Goal: Communication & Community: Answer question/provide support

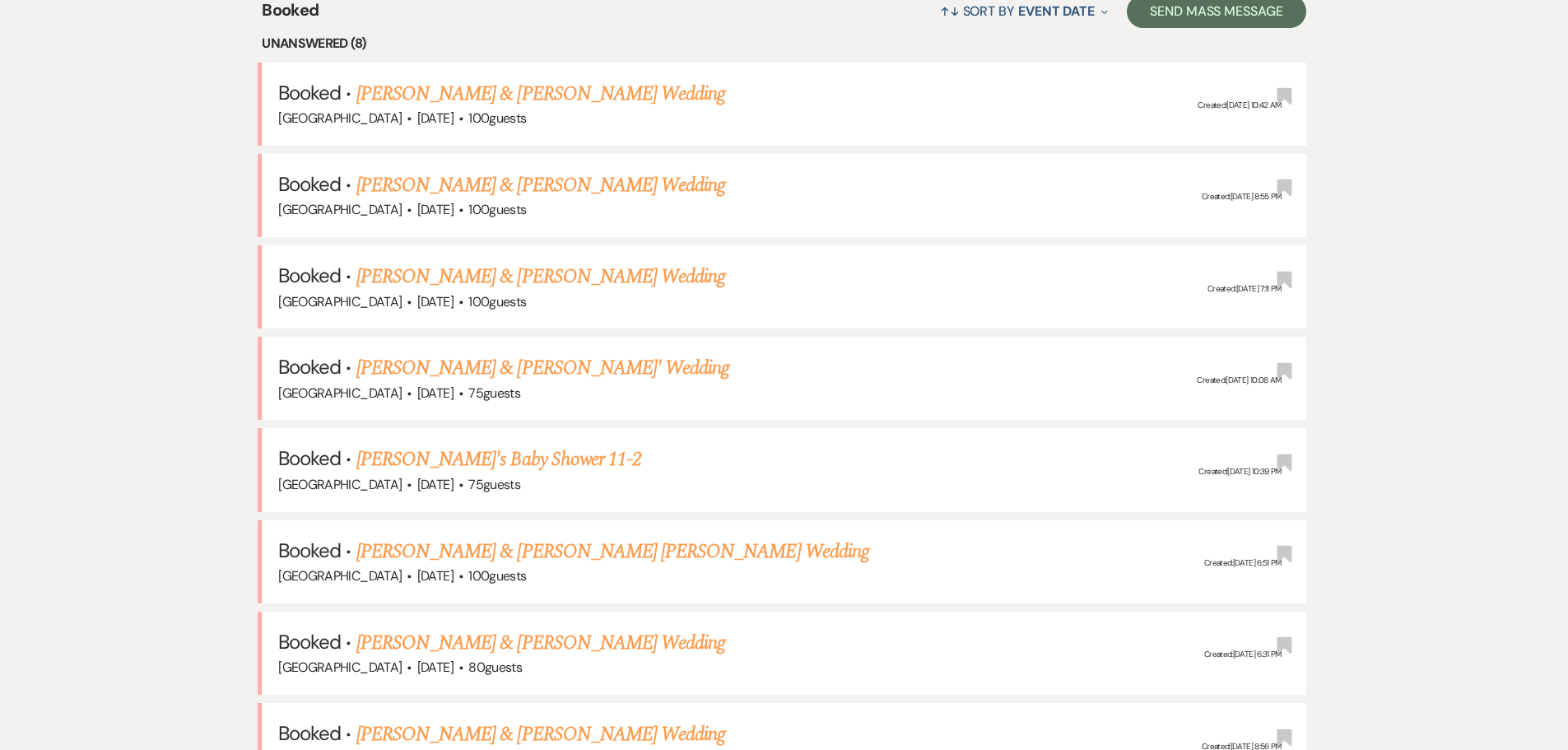
scroll to position [823, 0]
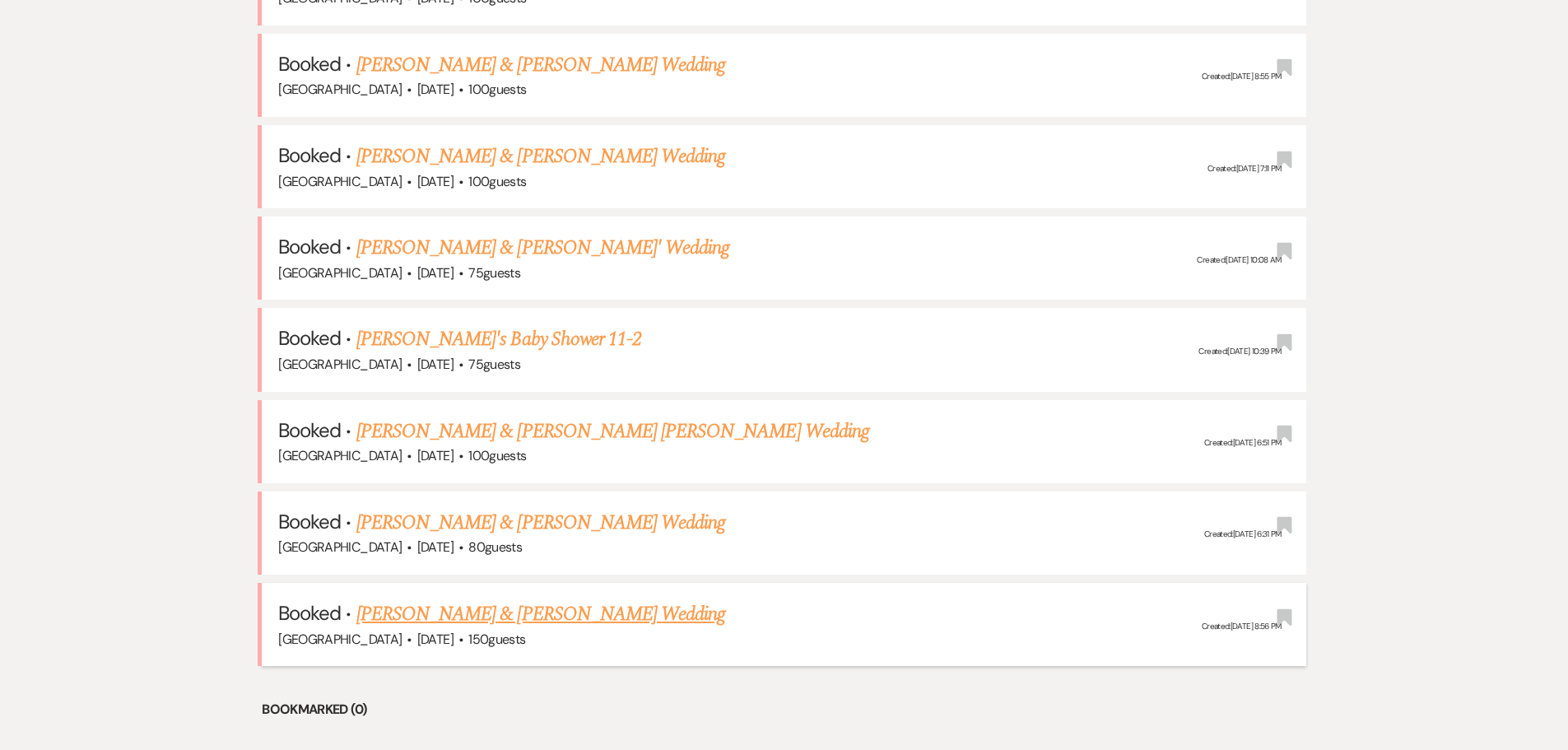
click at [438, 600] on link "[PERSON_NAME] & [PERSON_NAME] Wedding" at bounding box center [541, 614] width 369 height 30
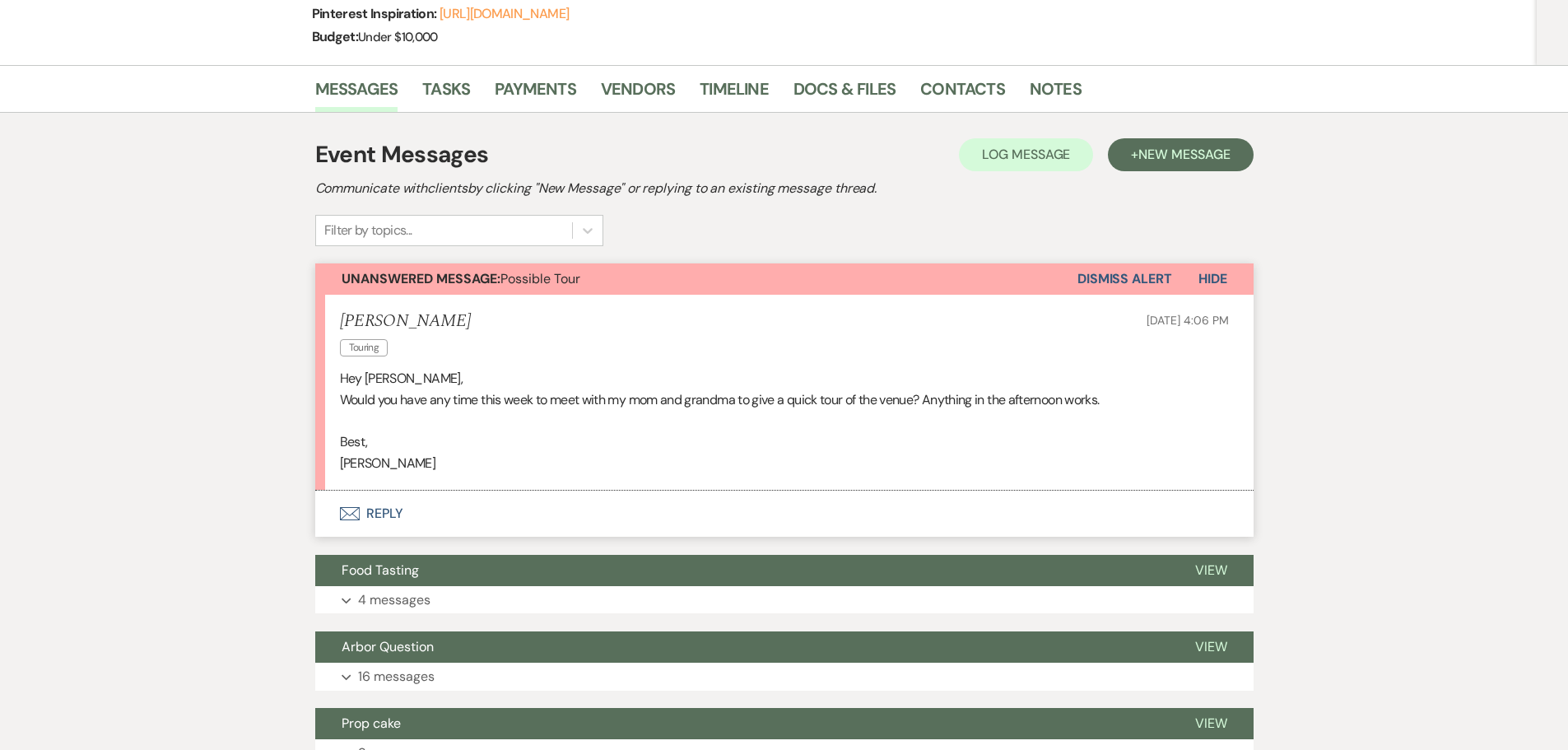
scroll to position [247, 0]
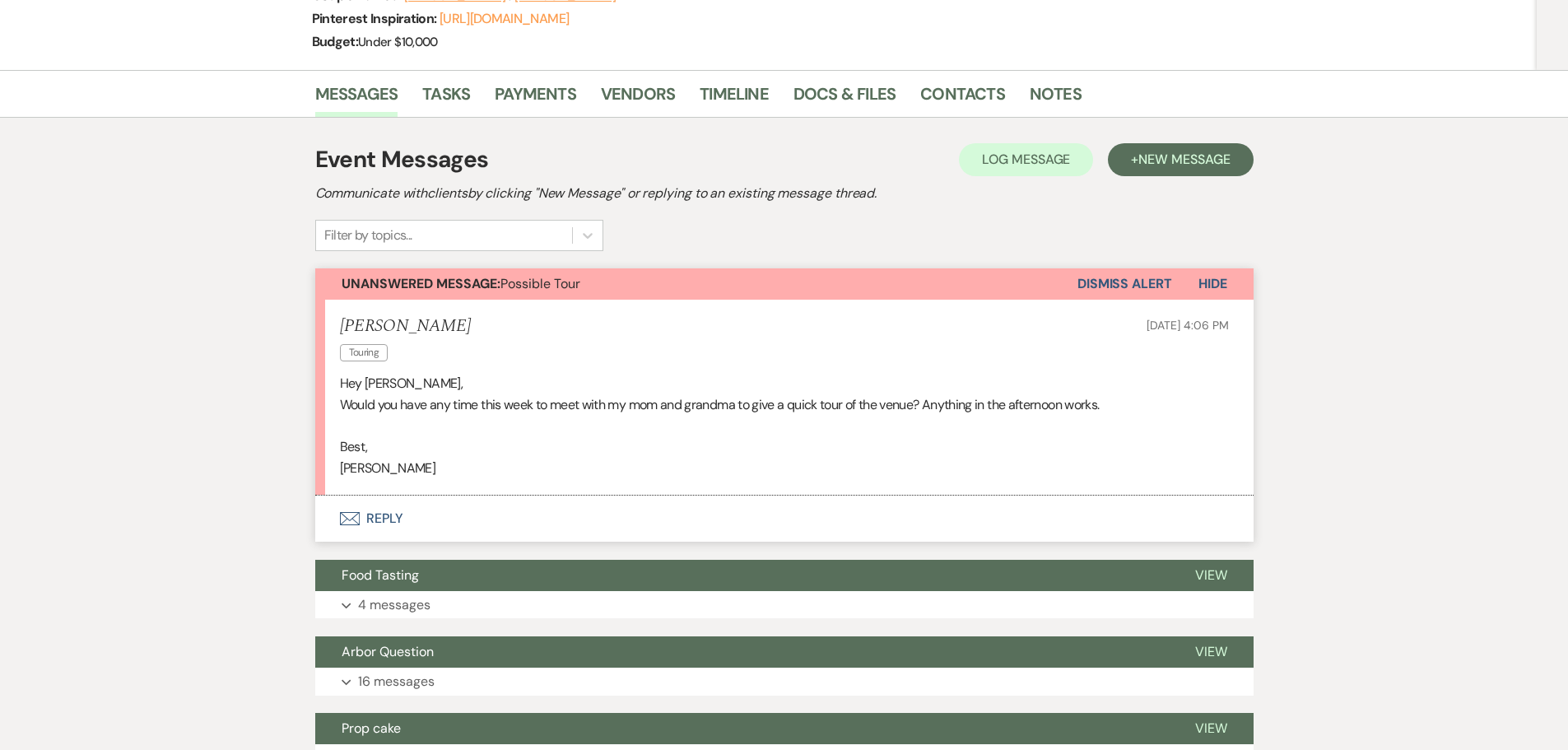
click at [1118, 275] on button "Dismiss Alert" at bounding box center [1125, 284] width 95 height 32
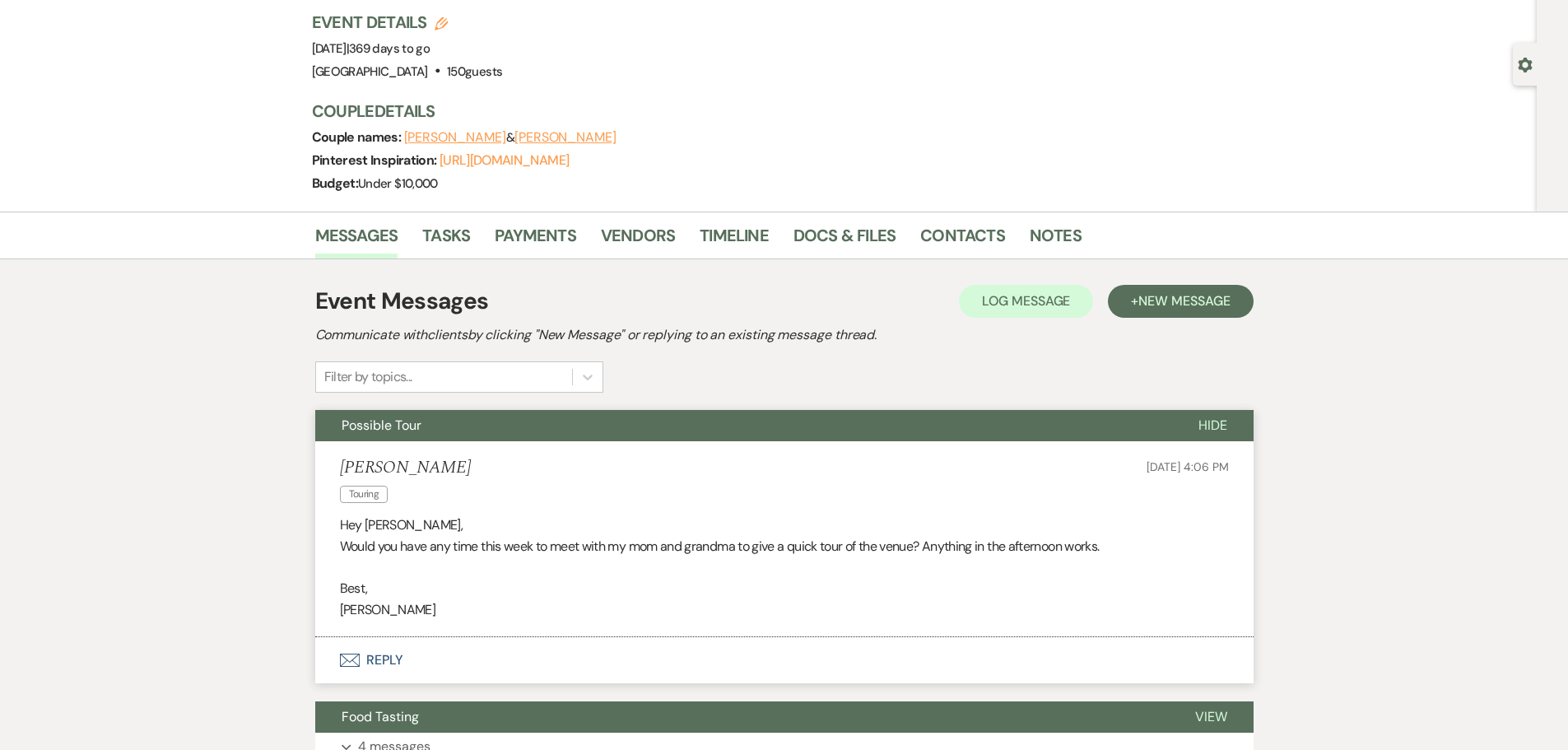
scroll to position [0, 0]
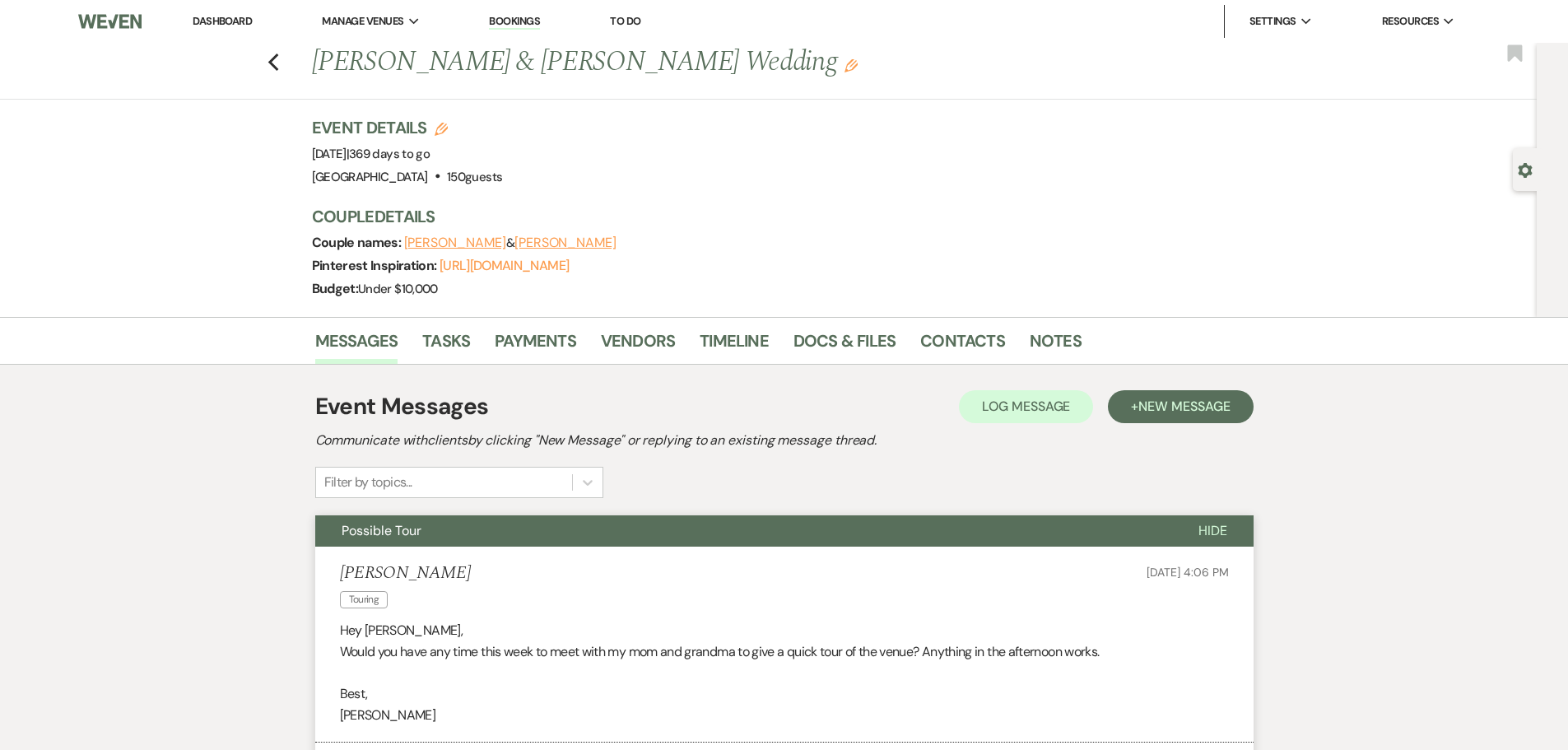
click at [212, 24] on link "Dashboard" at bounding box center [222, 20] width 60 height 14
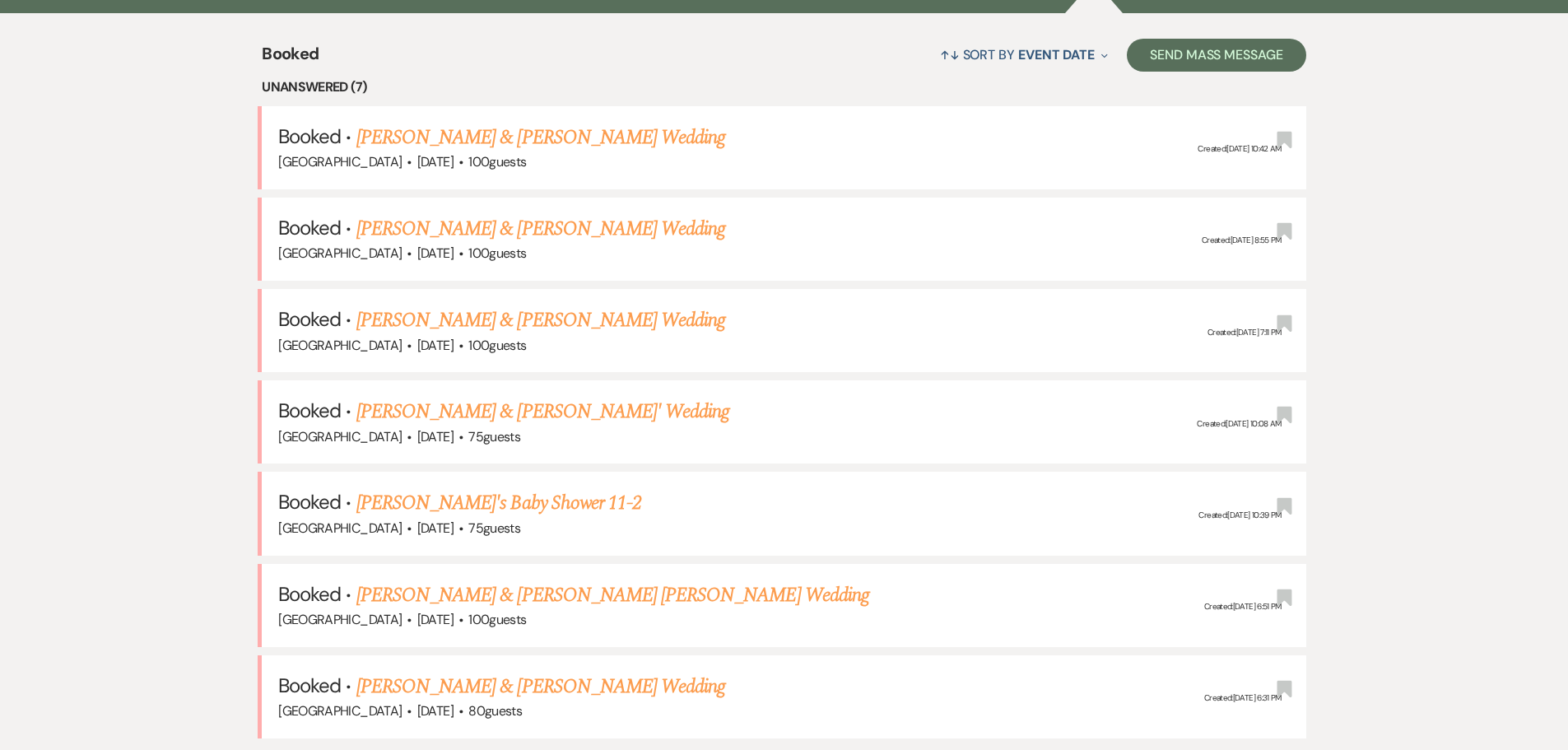
scroll to position [741, 0]
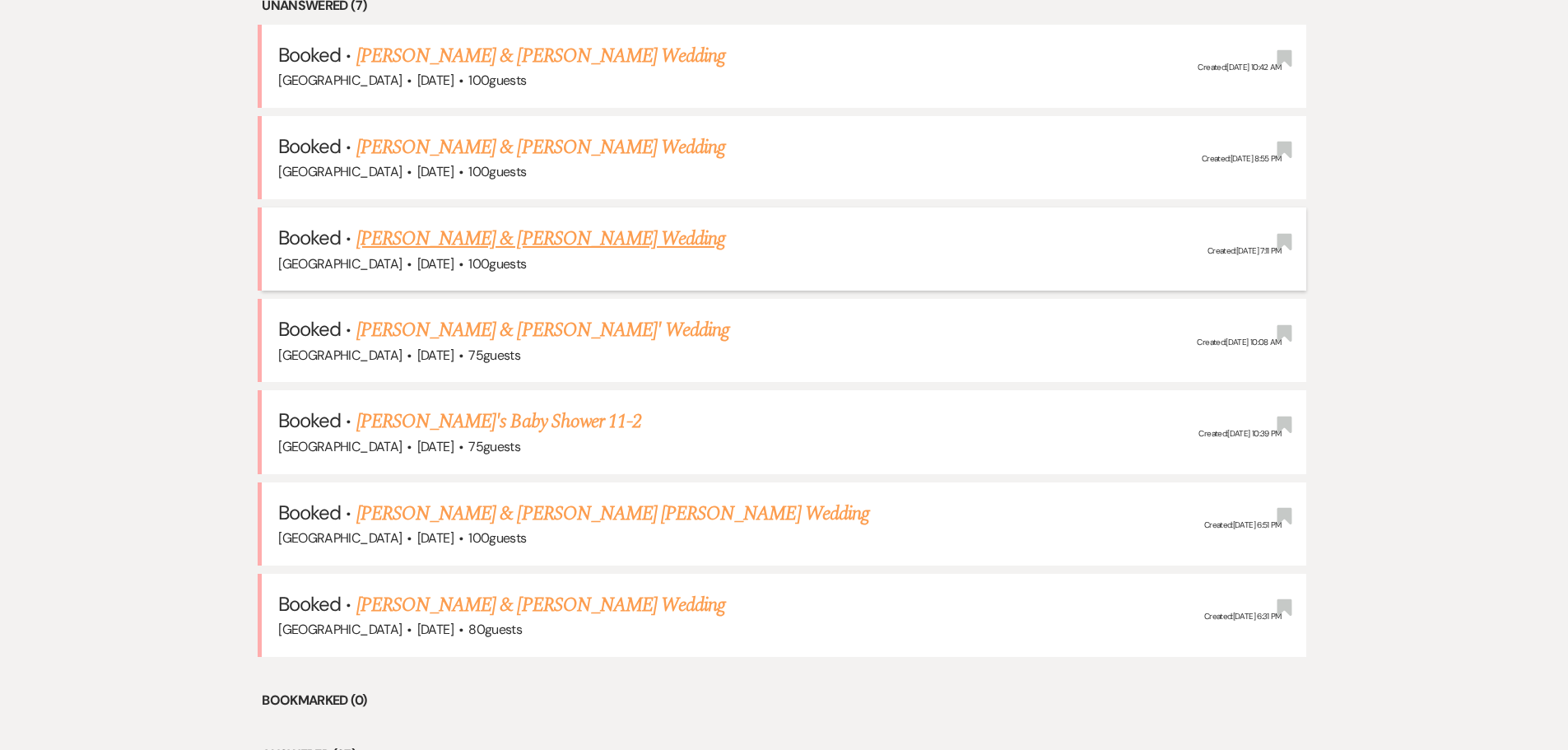
click at [471, 239] on link "[PERSON_NAME] & [PERSON_NAME] Wedding" at bounding box center [541, 239] width 369 height 30
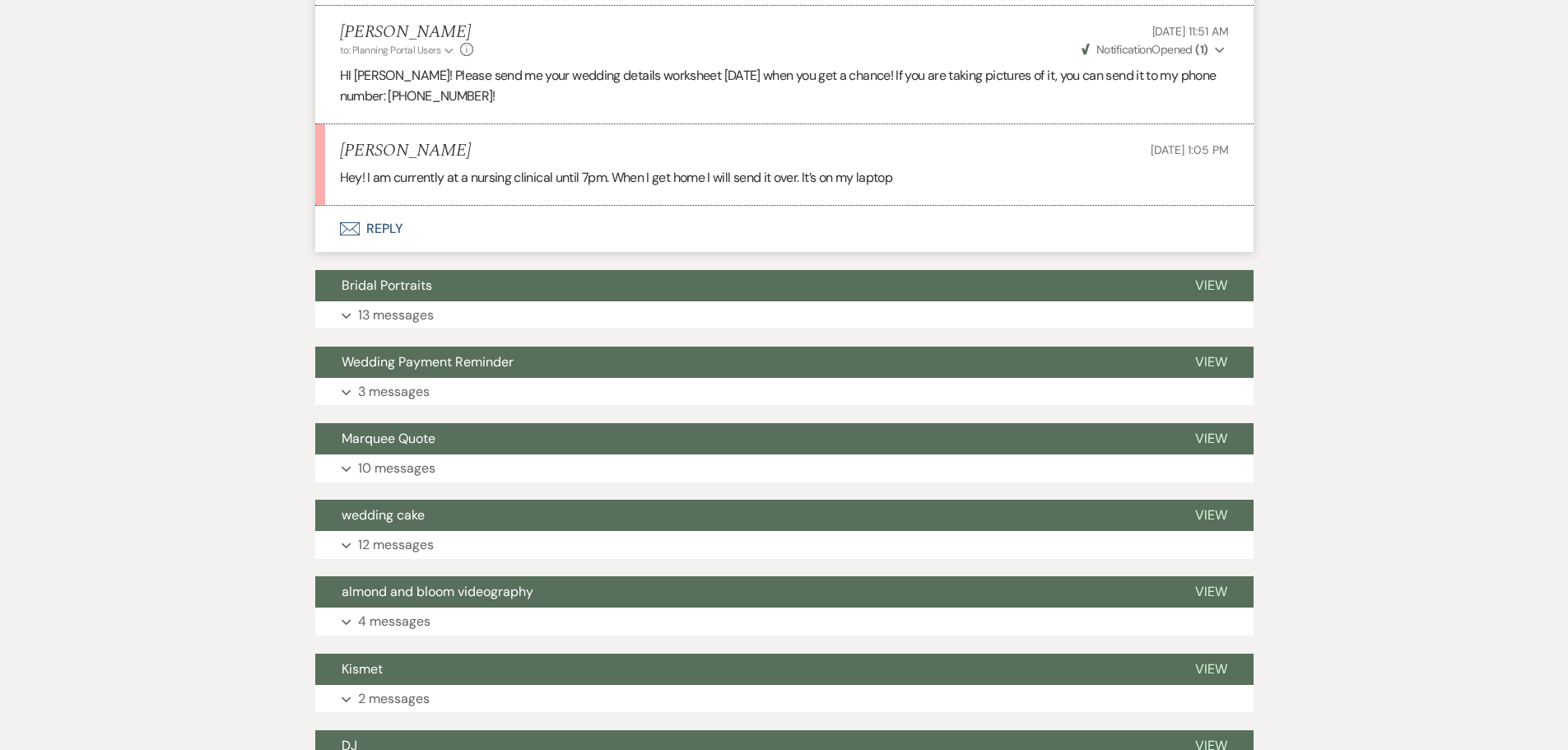
click at [384, 234] on button "Envelope Reply" at bounding box center [784, 229] width 938 height 46
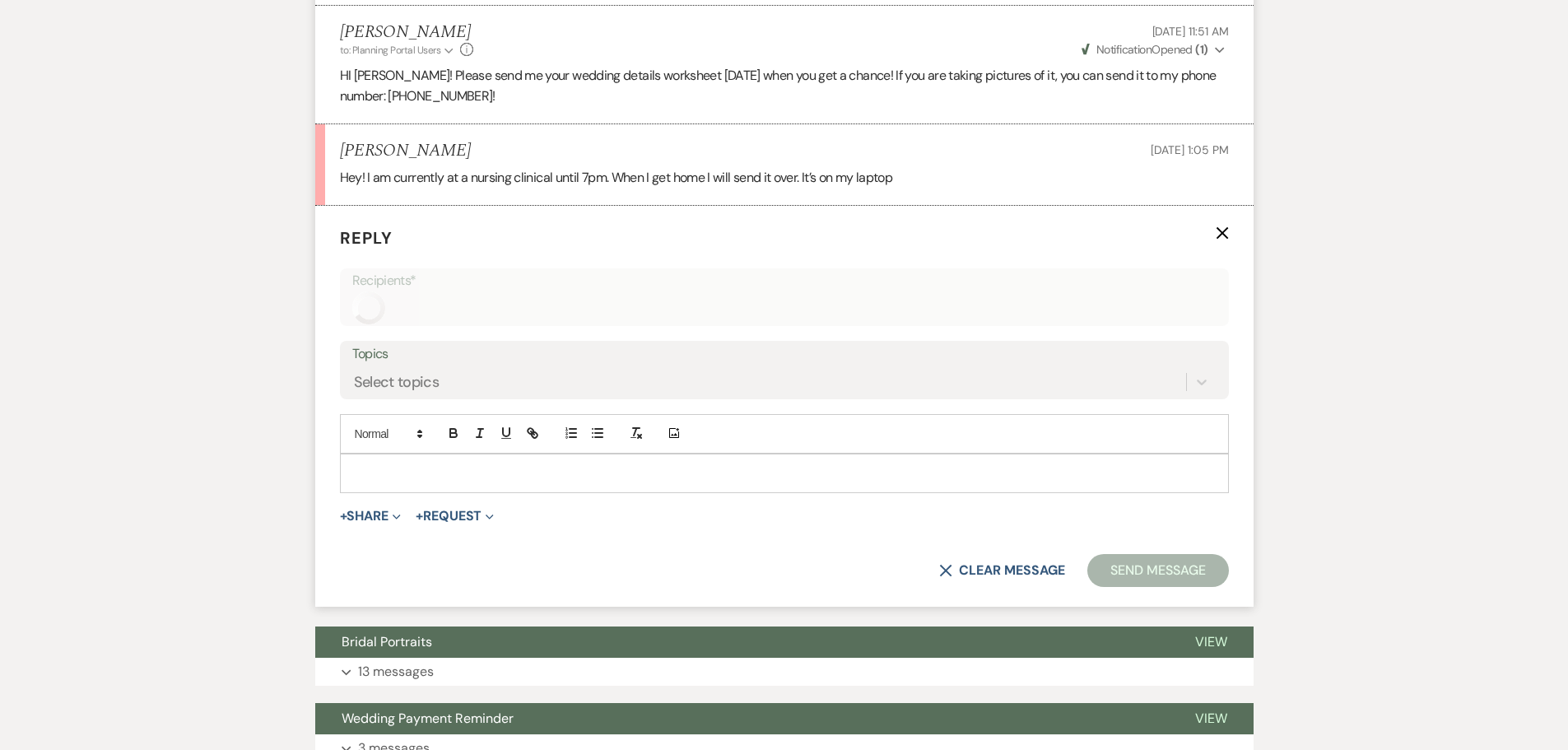
scroll to position [1730, 0]
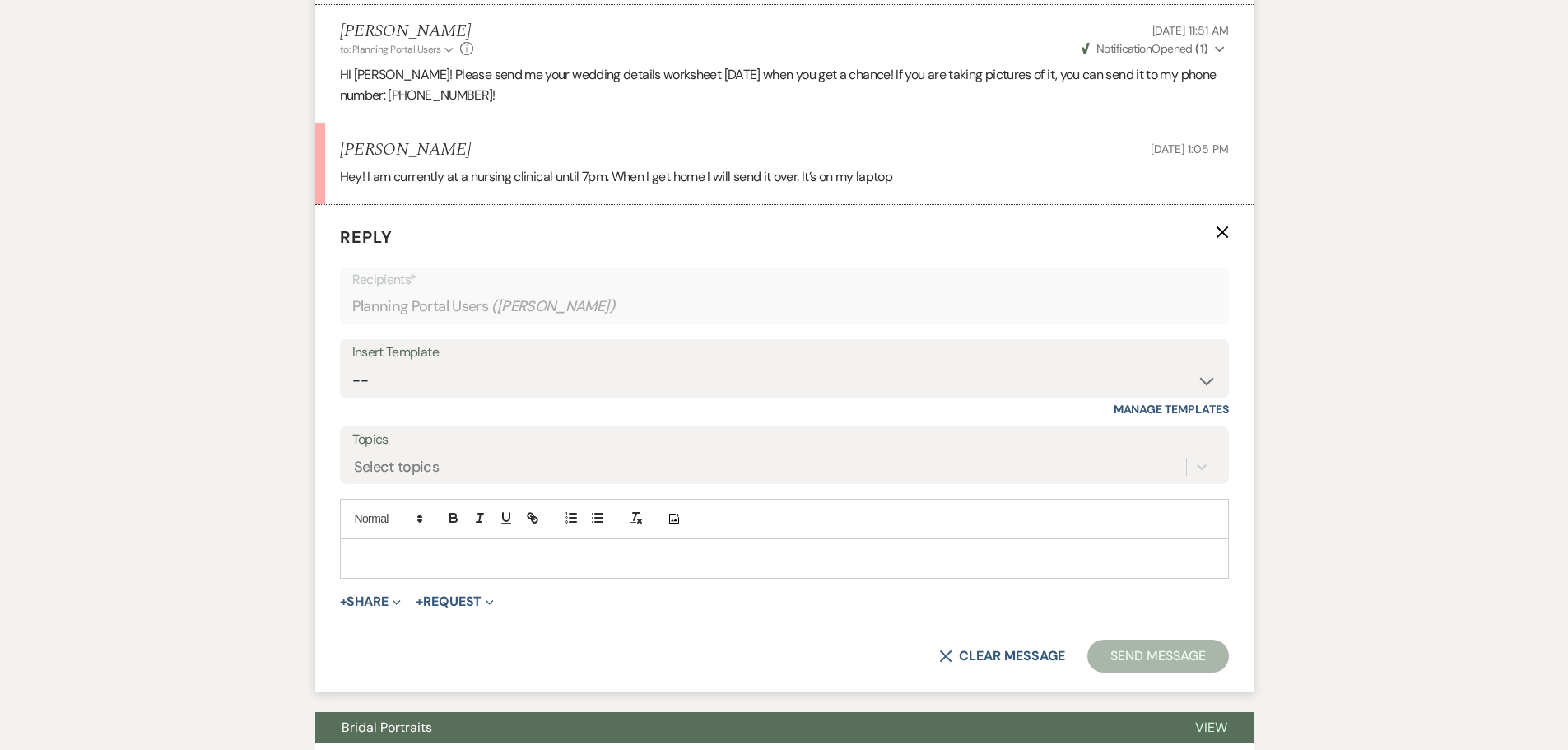
click at [490, 565] on p at bounding box center [784, 558] width 863 height 18
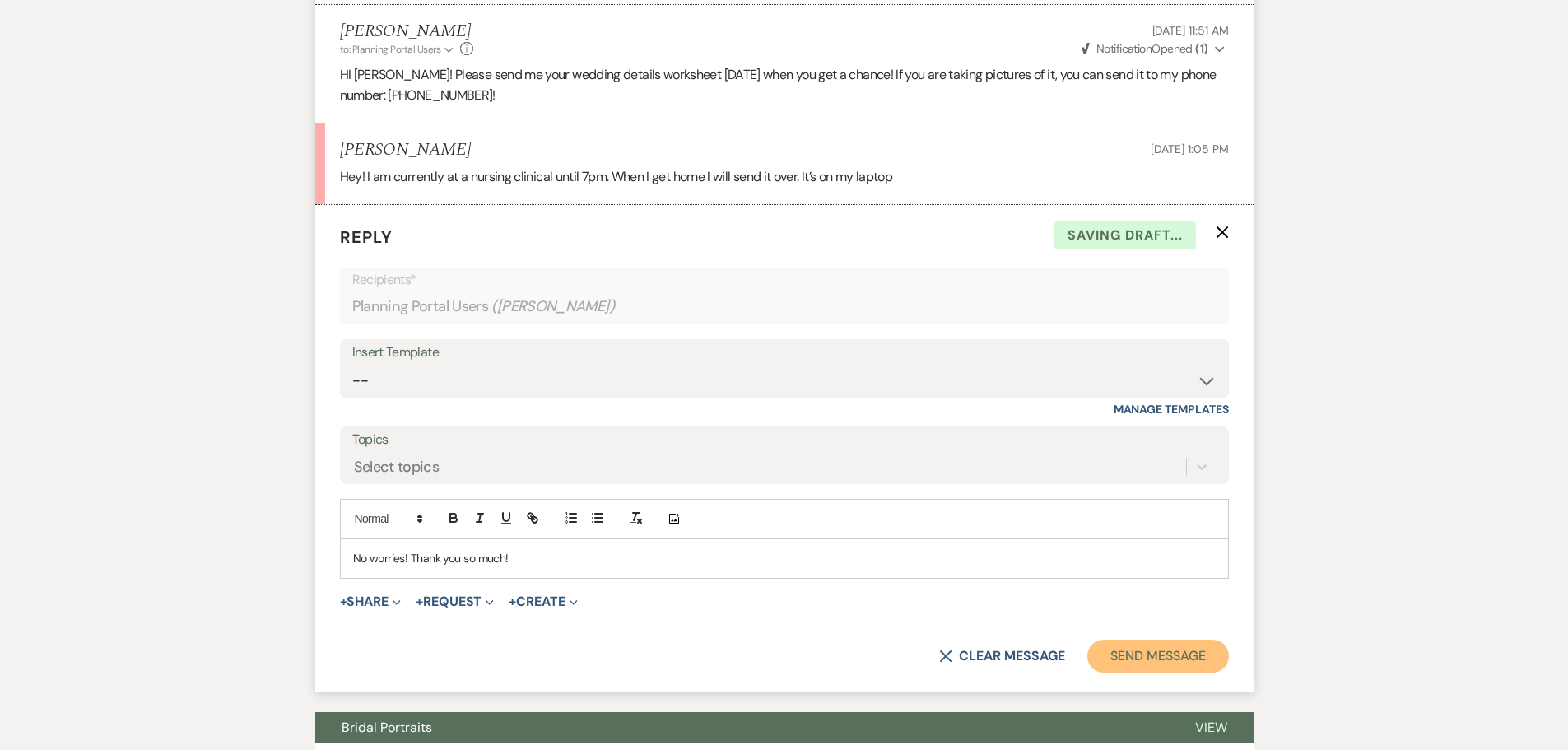
click at [1154, 651] on button "Send Message" at bounding box center [1158, 656] width 141 height 33
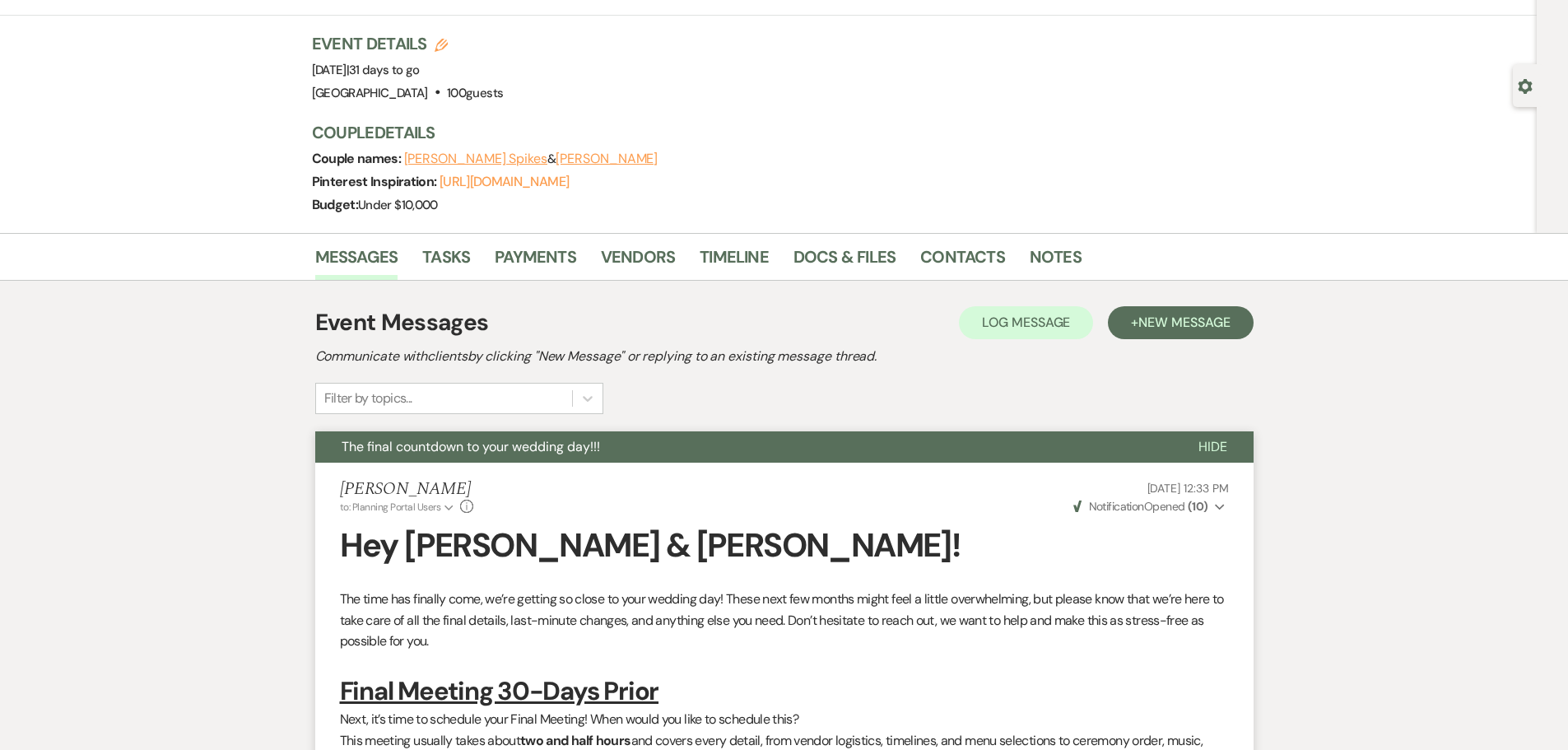
scroll to position [0, 0]
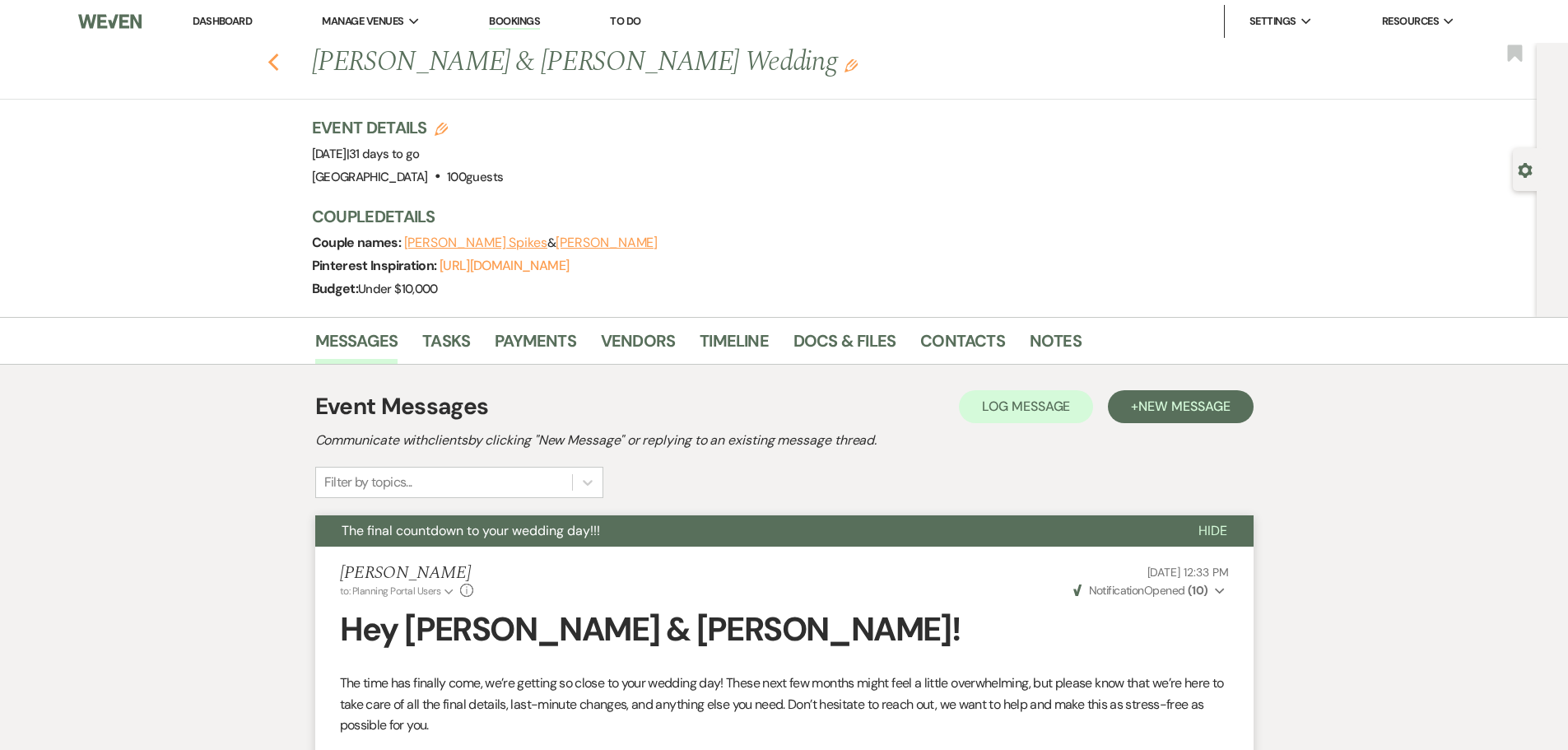
click at [277, 61] on use "button" at bounding box center [273, 62] width 11 height 18
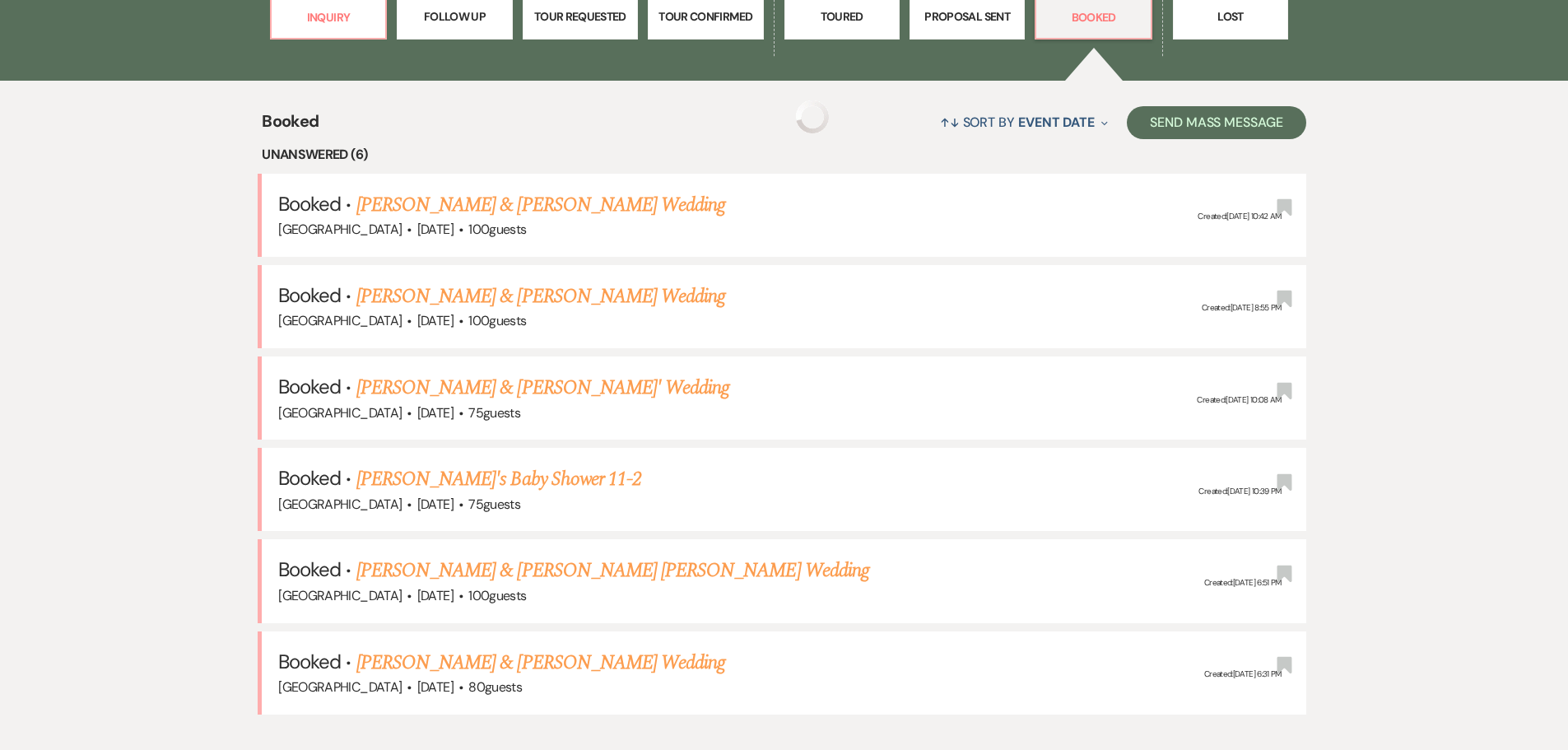
scroll to position [577, 0]
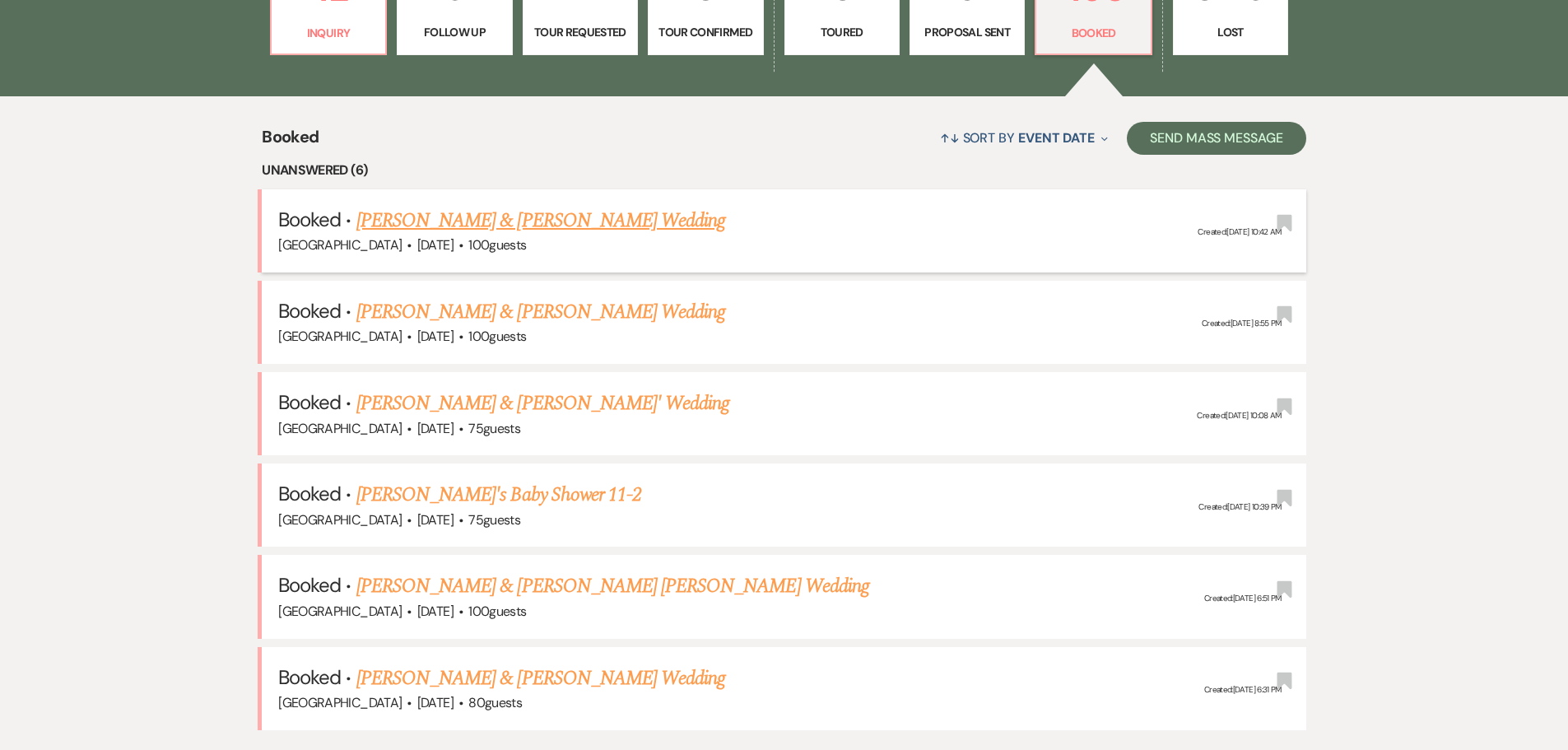
click at [477, 218] on link "[PERSON_NAME] & [PERSON_NAME] Wedding" at bounding box center [541, 220] width 369 height 30
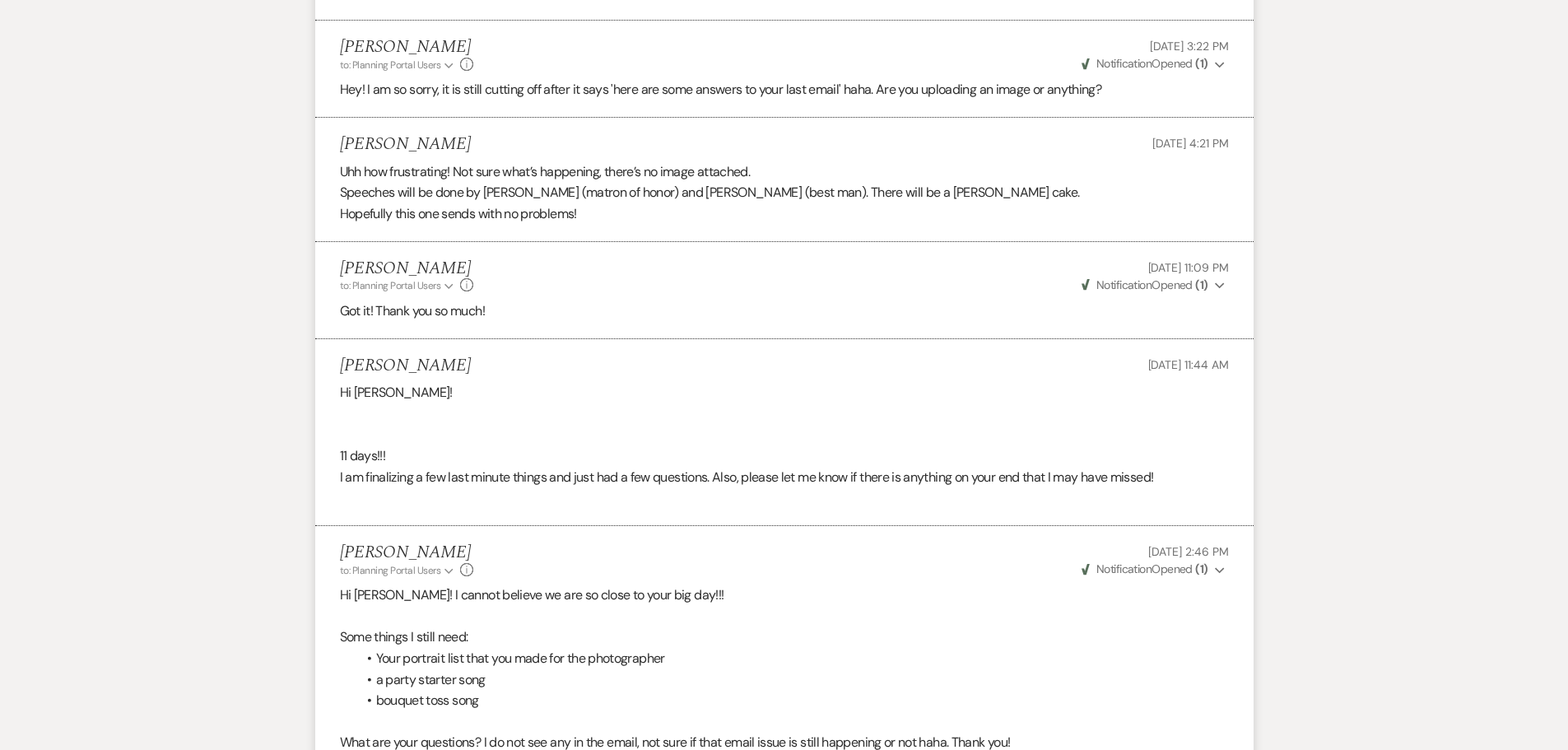
scroll to position [1814, 0]
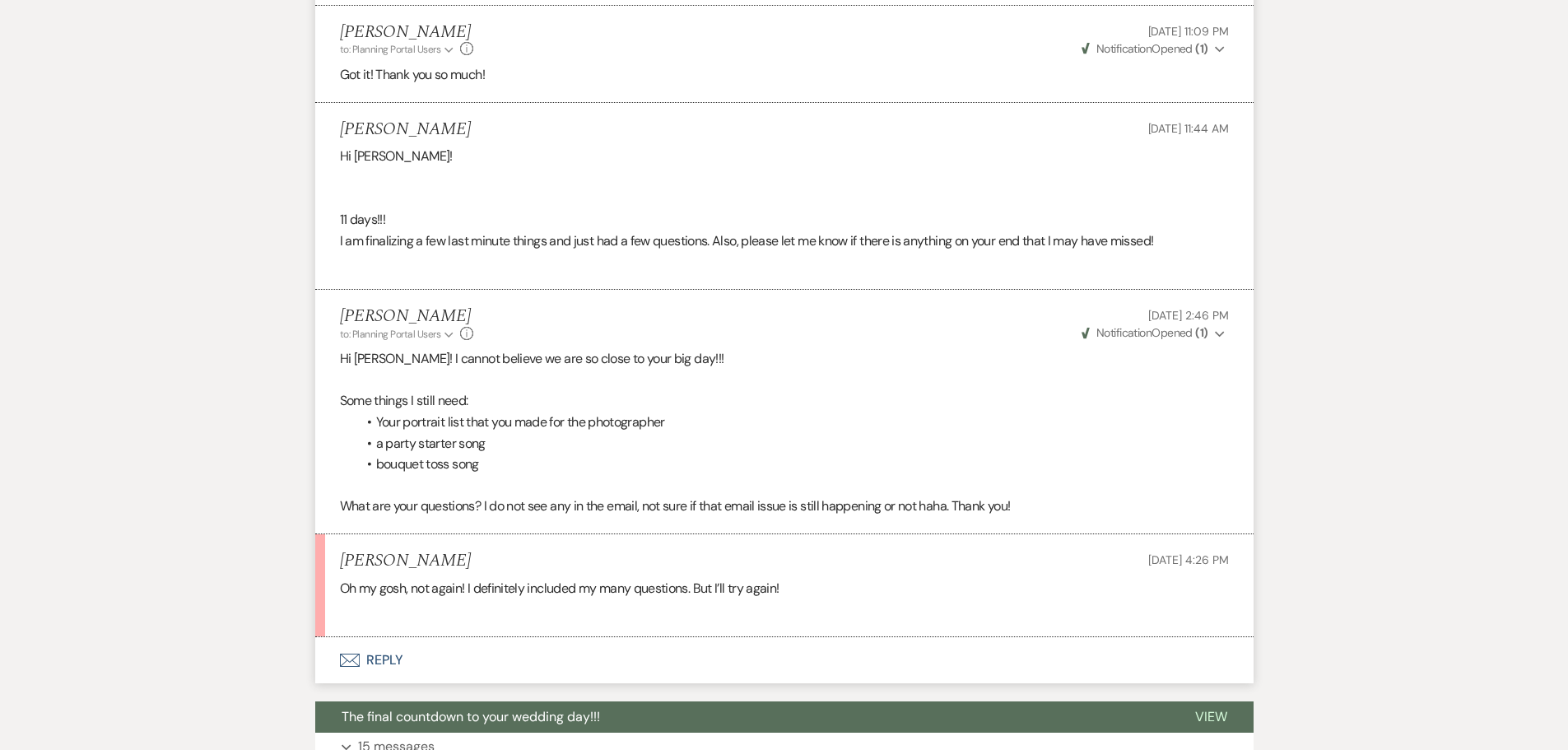
click at [394, 652] on button "Envelope Reply" at bounding box center [784, 660] width 938 height 46
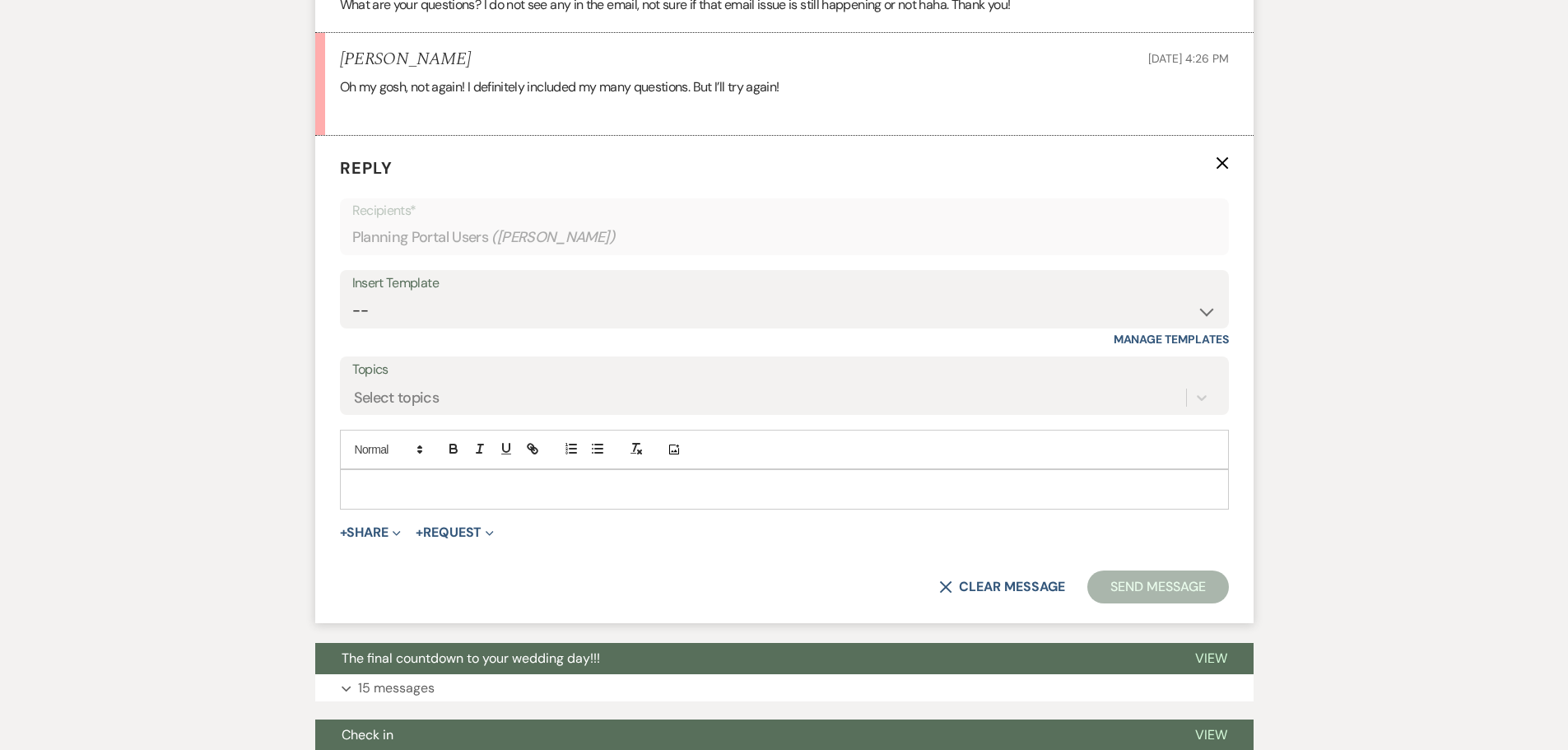
scroll to position [2320, 0]
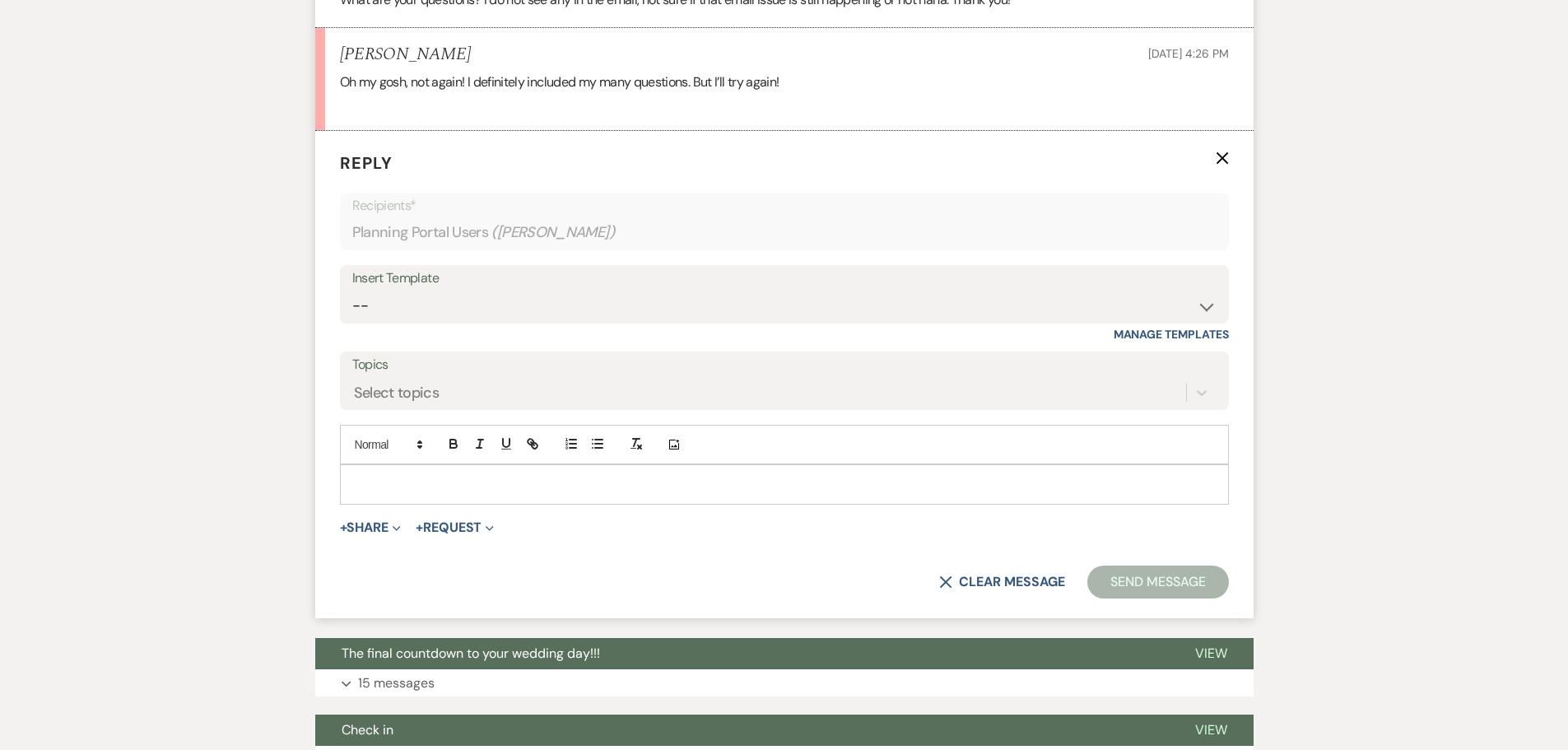
drag, startPoint x: 401, startPoint y: 490, endPoint x: 399, endPoint y: 502, distance: 12.2
click at [401, 492] on p at bounding box center [784, 484] width 863 height 18
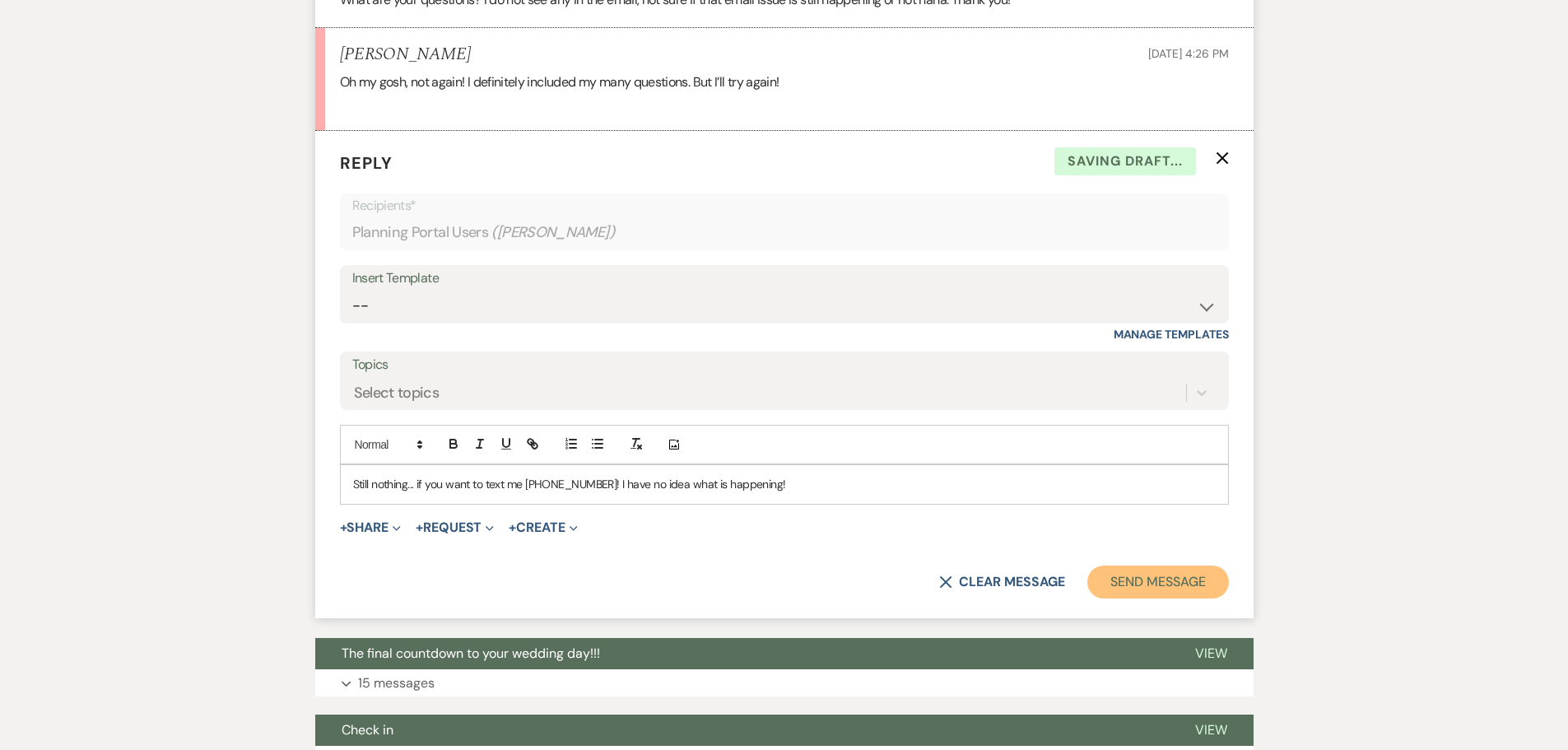
click at [1116, 569] on button "Send Message" at bounding box center [1158, 582] width 141 height 33
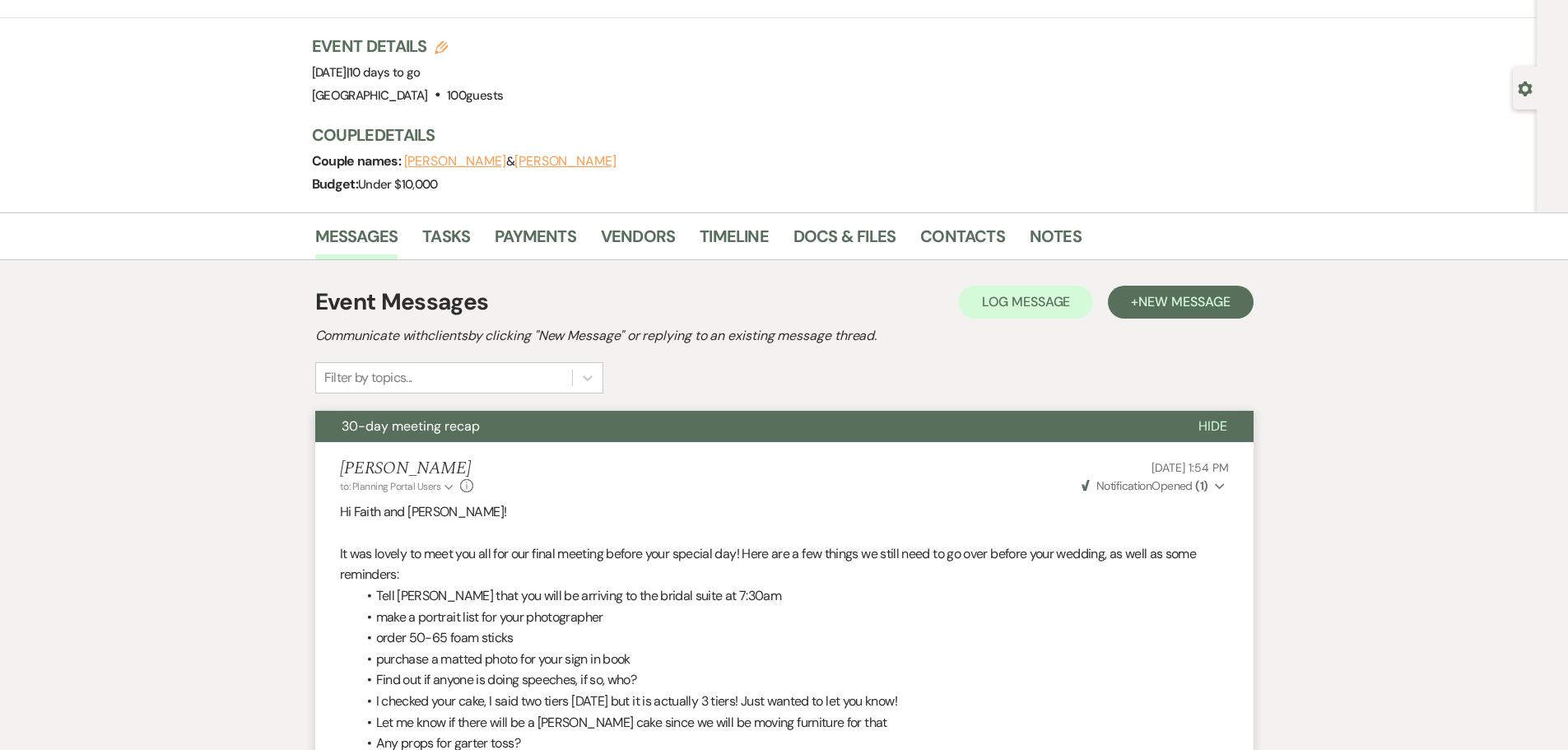
scroll to position [0, 0]
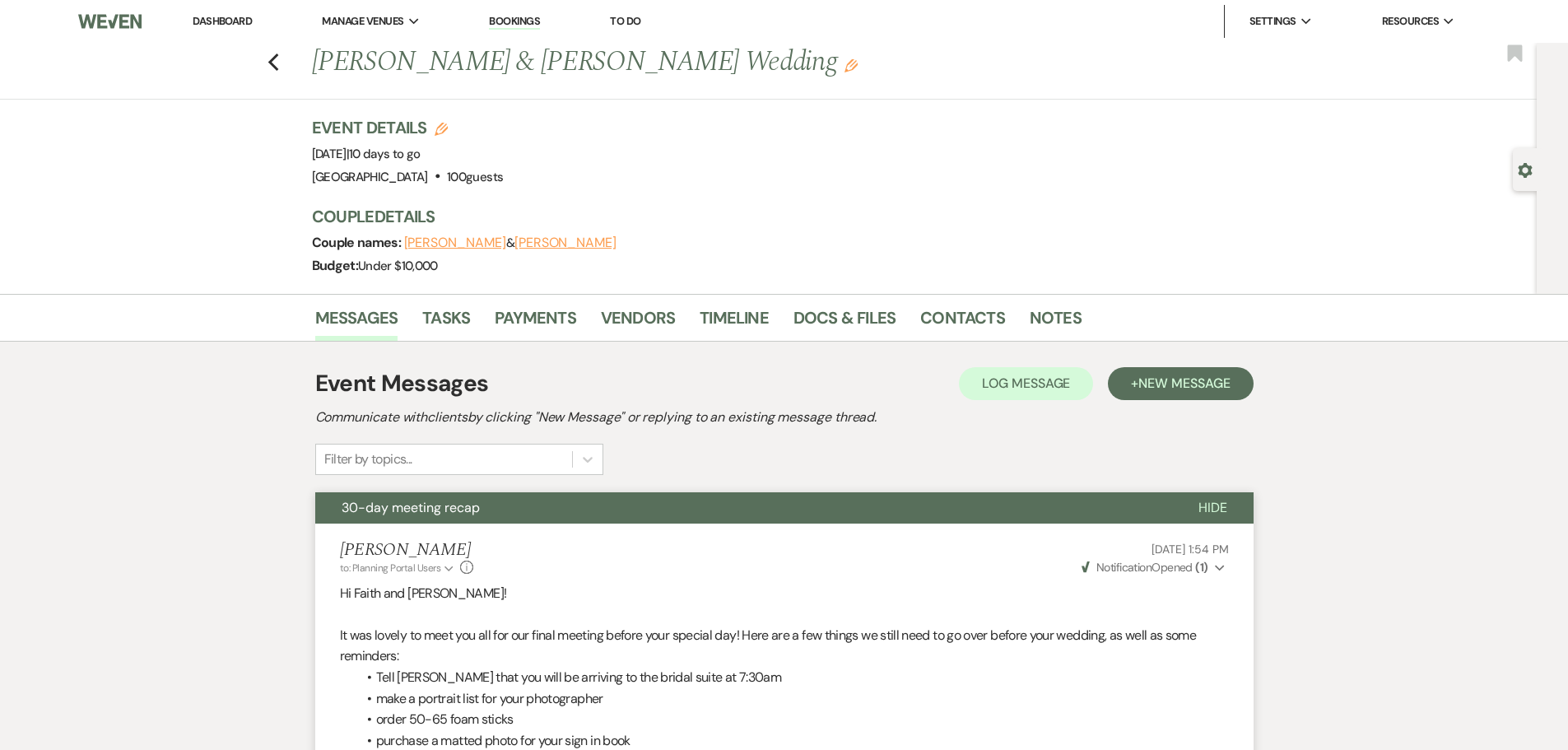
click at [227, 24] on link "Dashboard" at bounding box center [222, 20] width 60 height 14
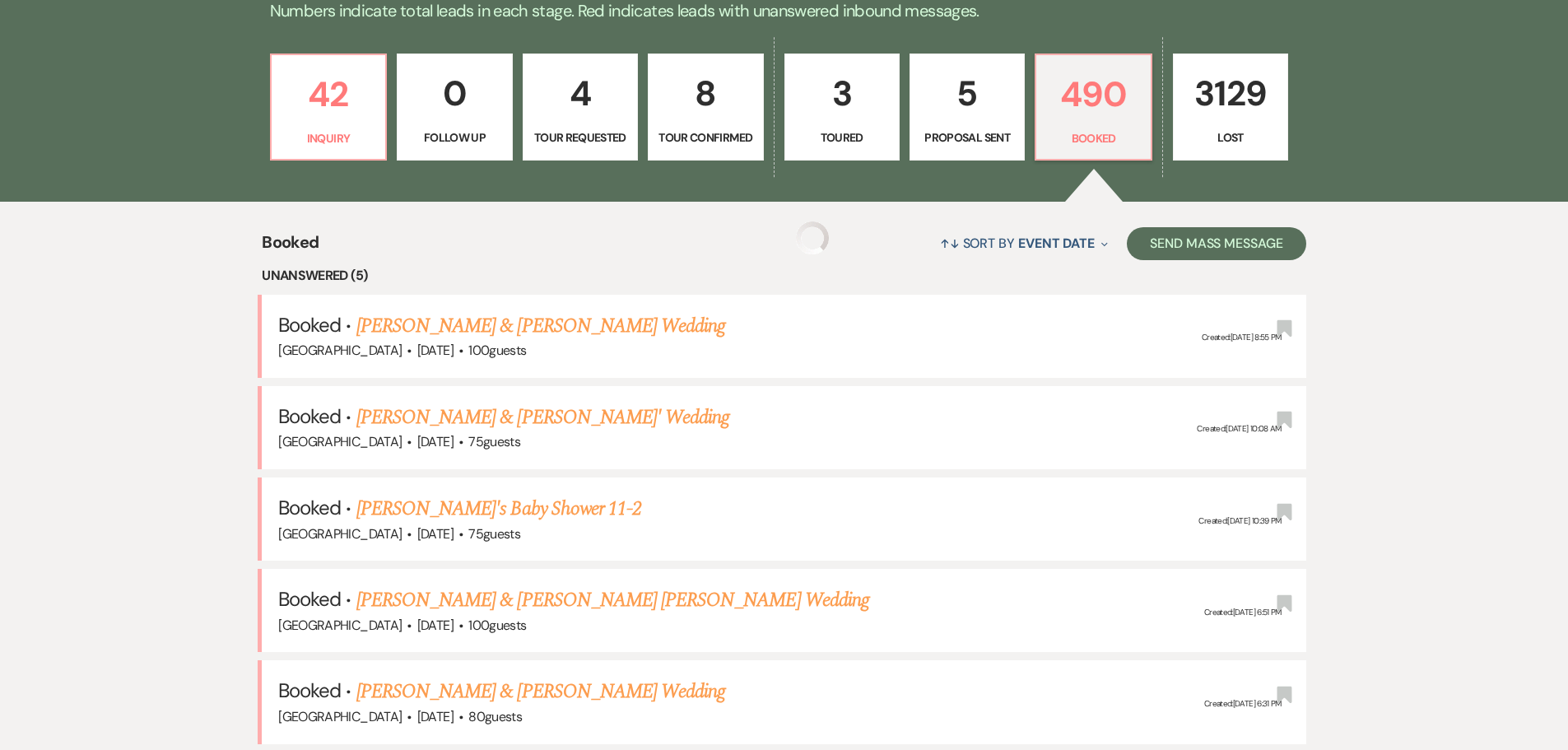
scroll to position [577, 0]
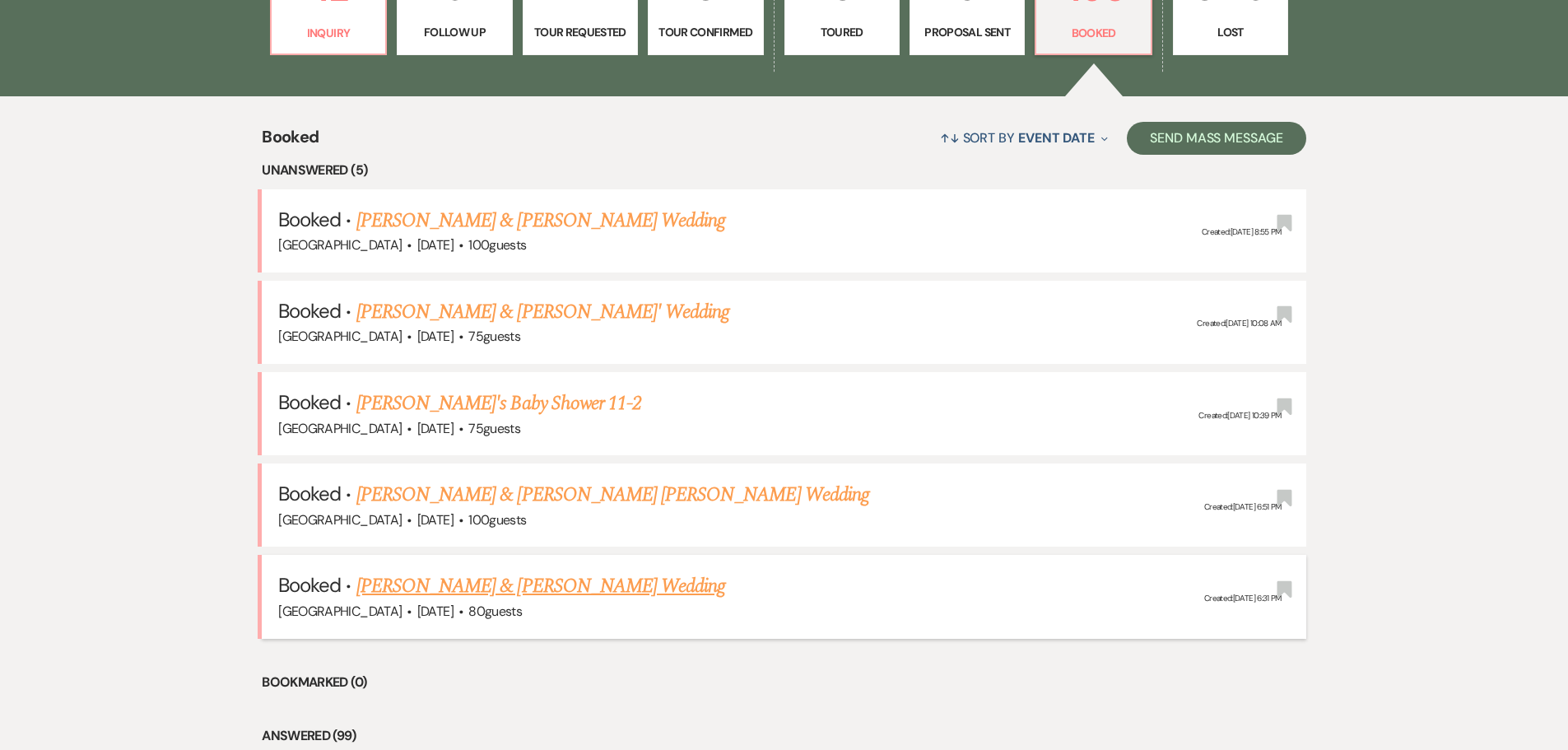
click at [575, 577] on link "[PERSON_NAME] & [PERSON_NAME] Wedding" at bounding box center [541, 586] width 369 height 30
